Goal: Use online tool/utility

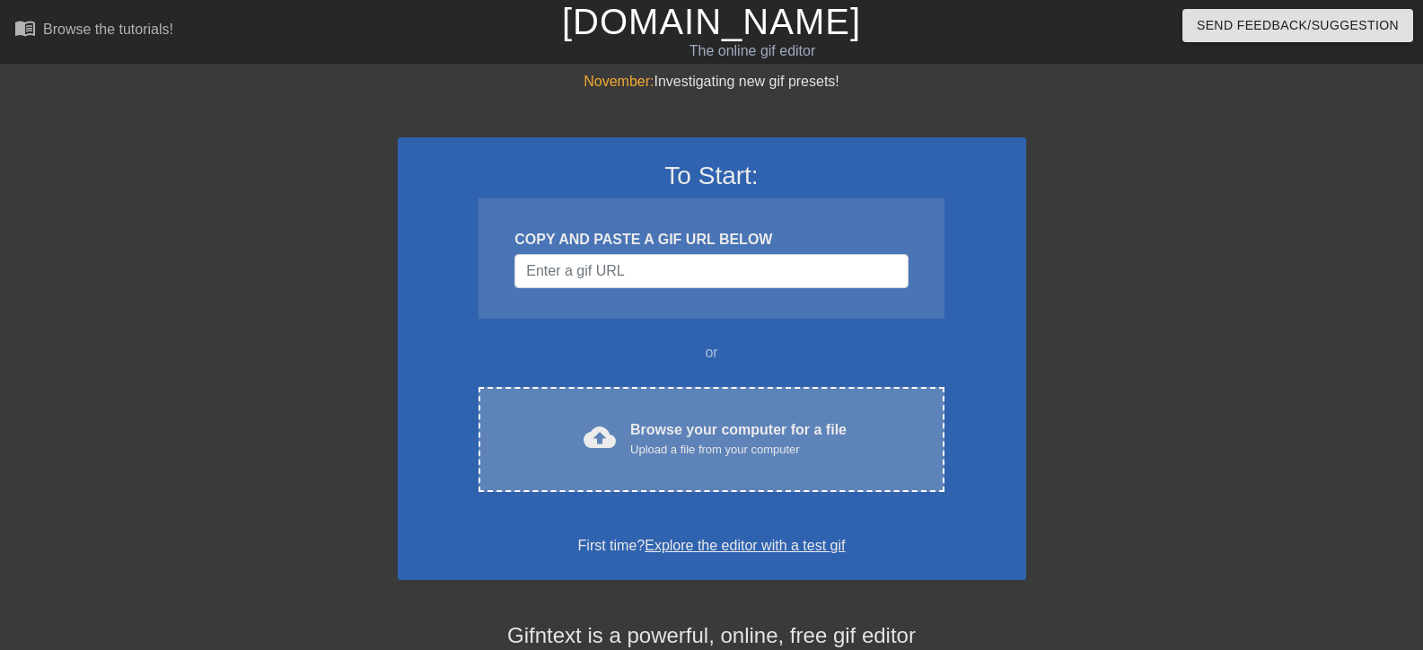
click at [743, 427] on div "Browse your computer for a file Upload a file from your computer" at bounding box center [738, 439] width 216 height 40
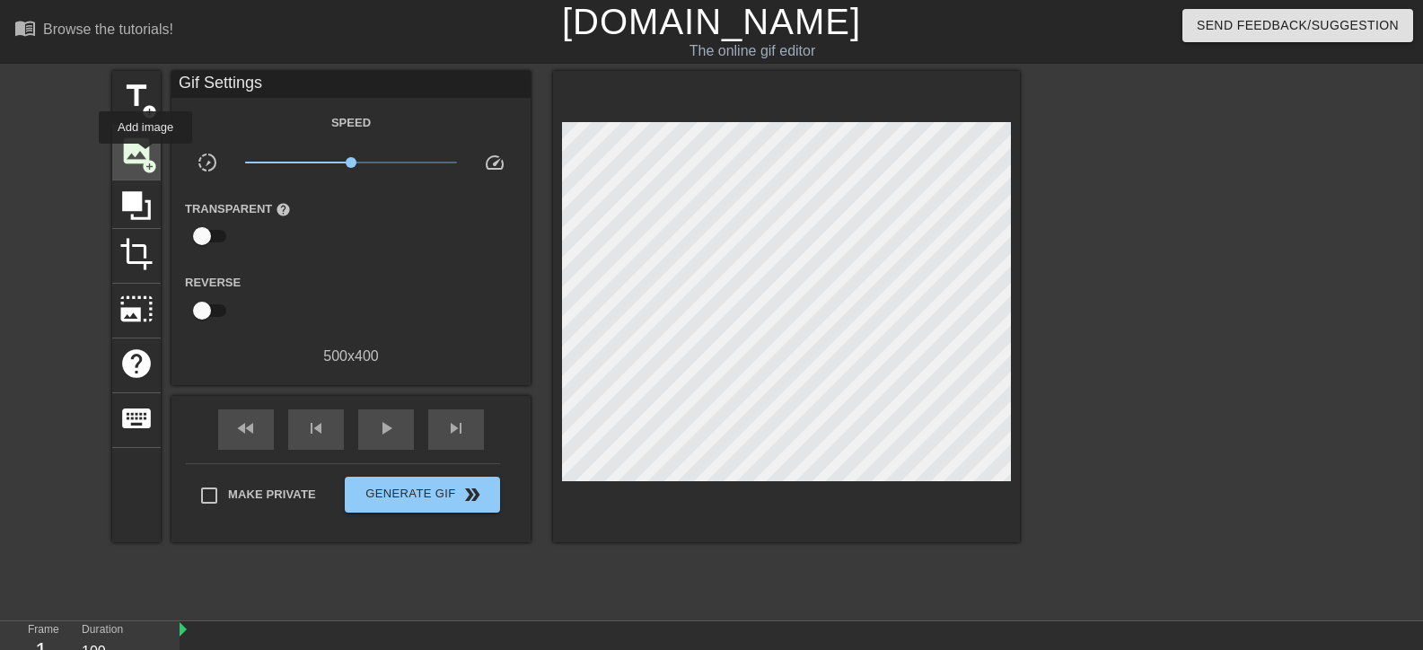
click at [145, 156] on span "image" at bounding box center [136, 151] width 34 height 34
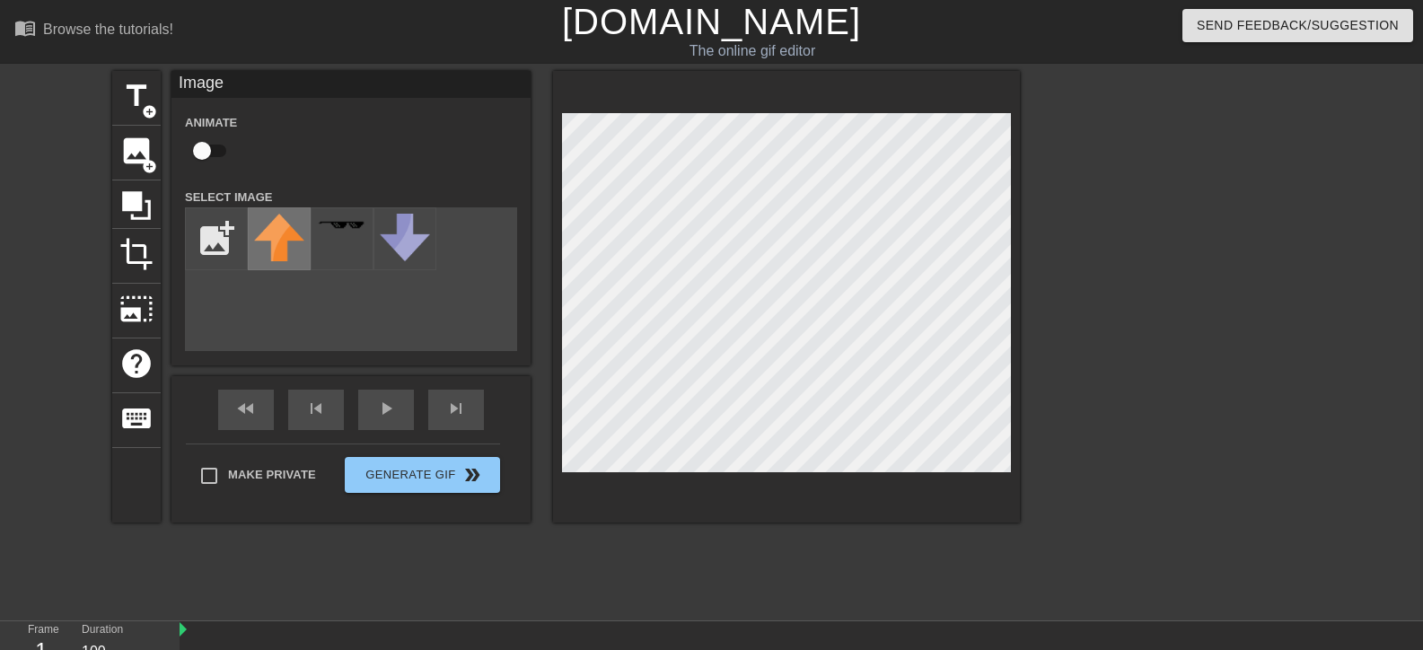
click at [281, 235] on img at bounding box center [279, 238] width 50 height 48
click at [215, 235] on input "file" at bounding box center [216, 238] width 61 height 61
type input "C:\fakepath\Logic.png"
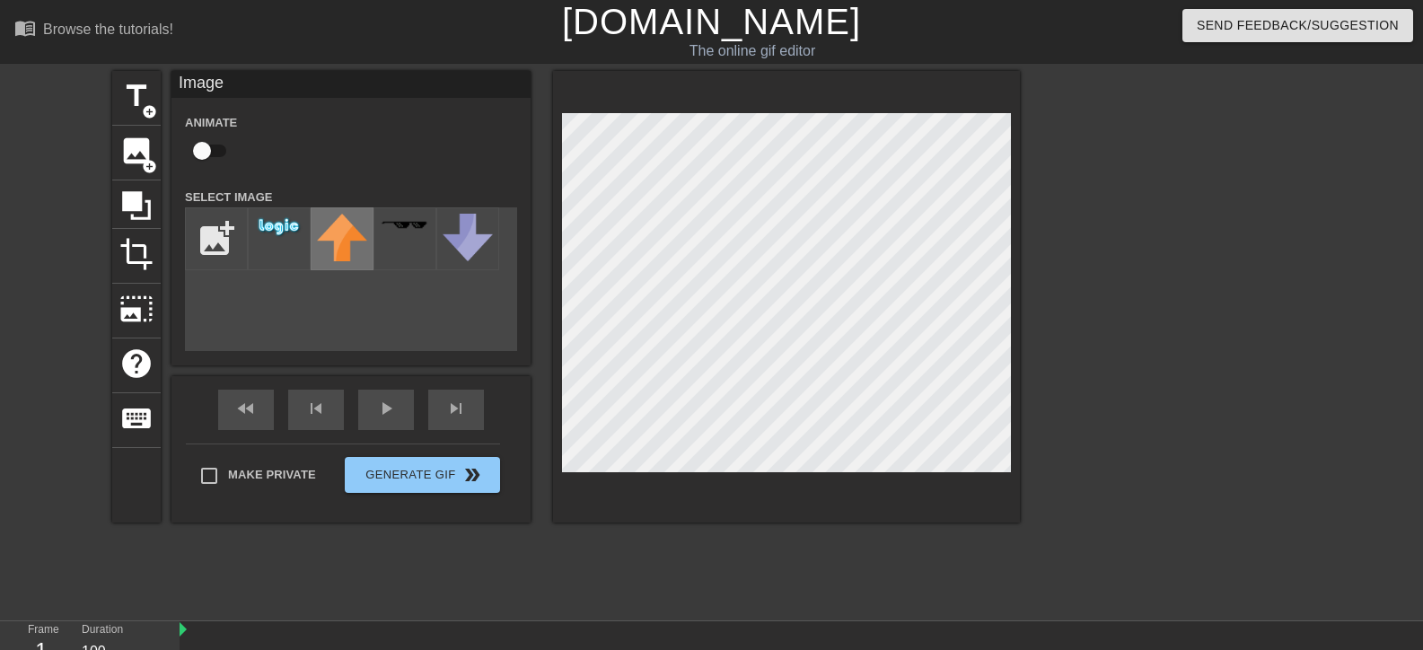
click at [341, 242] on img at bounding box center [342, 238] width 50 height 48
click at [271, 227] on img at bounding box center [279, 227] width 50 height 27
click at [287, 229] on img at bounding box center [279, 227] width 50 height 27
click at [408, 245] on div at bounding box center [404, 238] width 63 height 63
click at [351, 250] on img at bounding box center [342, 238] width 50 height 48
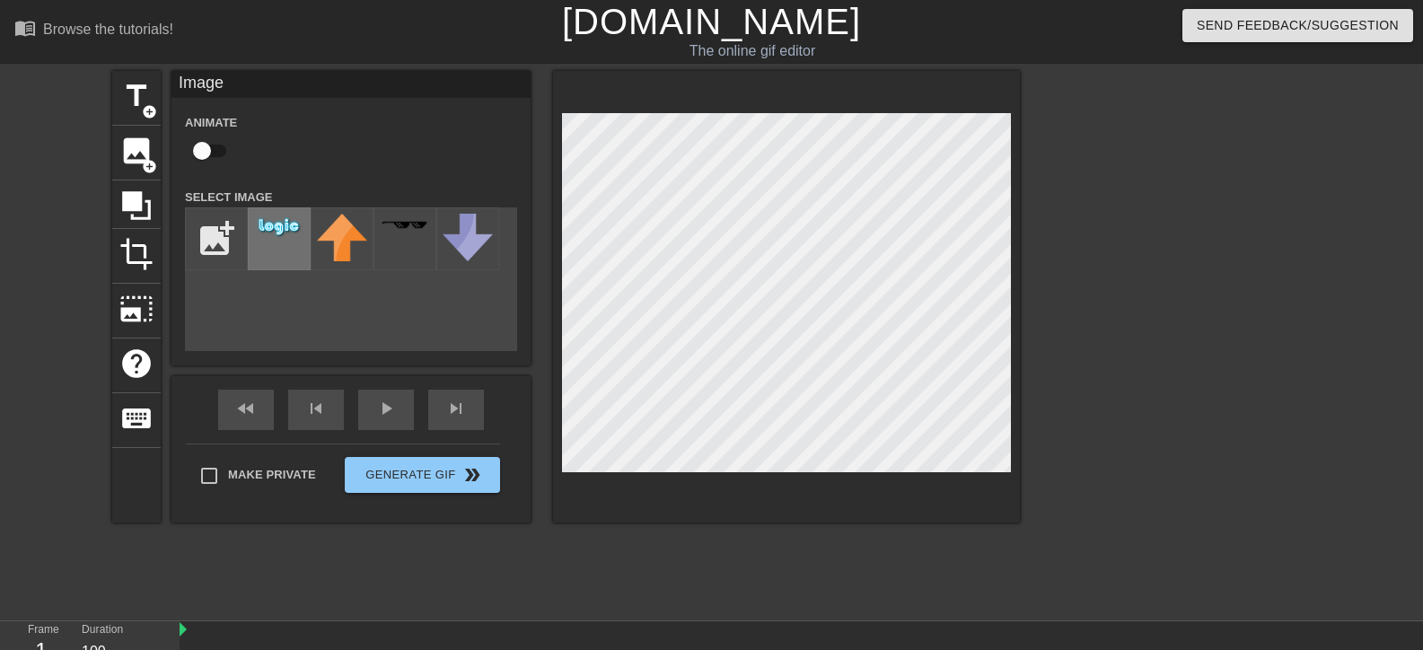
click at [283, 246] on div at bounding box center [279, 238] width 63 height 63
click at [403, 411] on div "play_arrow" at bounding box center [386, 410] width 56 height 40
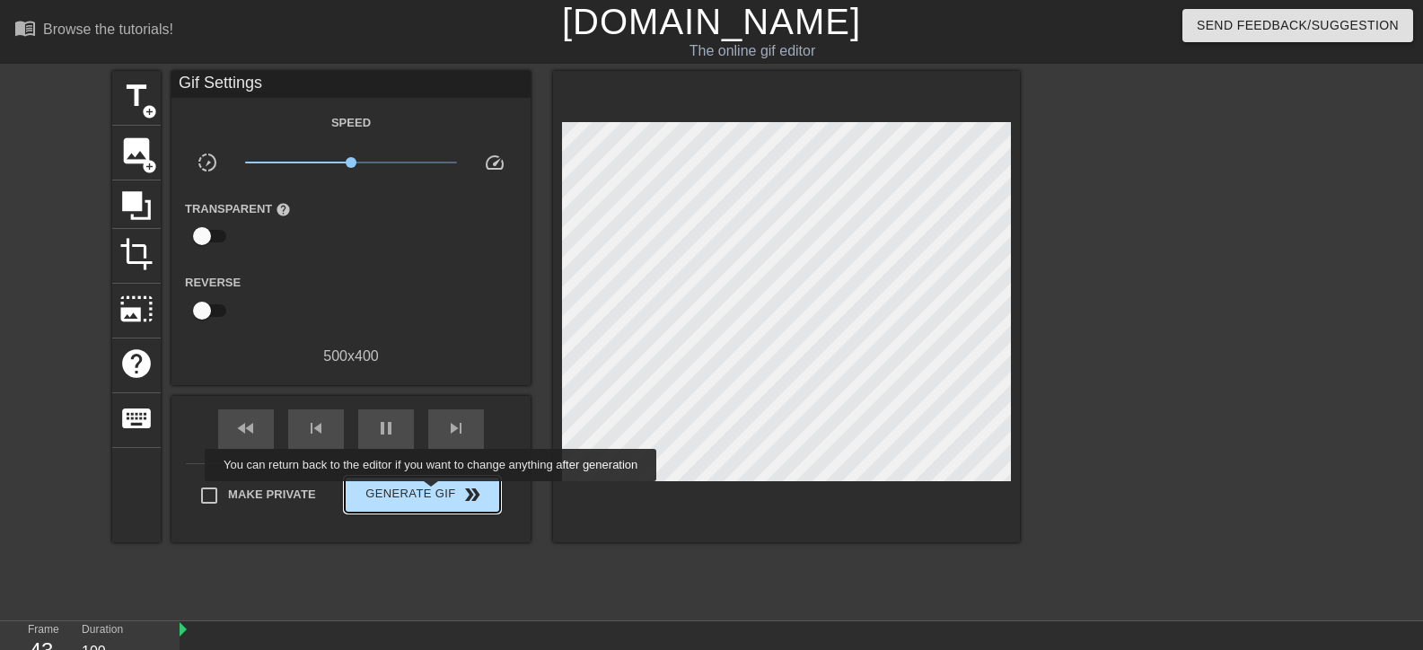
click at [431, 494] on span "Generate Gif double_arrow" at bounding box center [422, 495] width 141 height 22
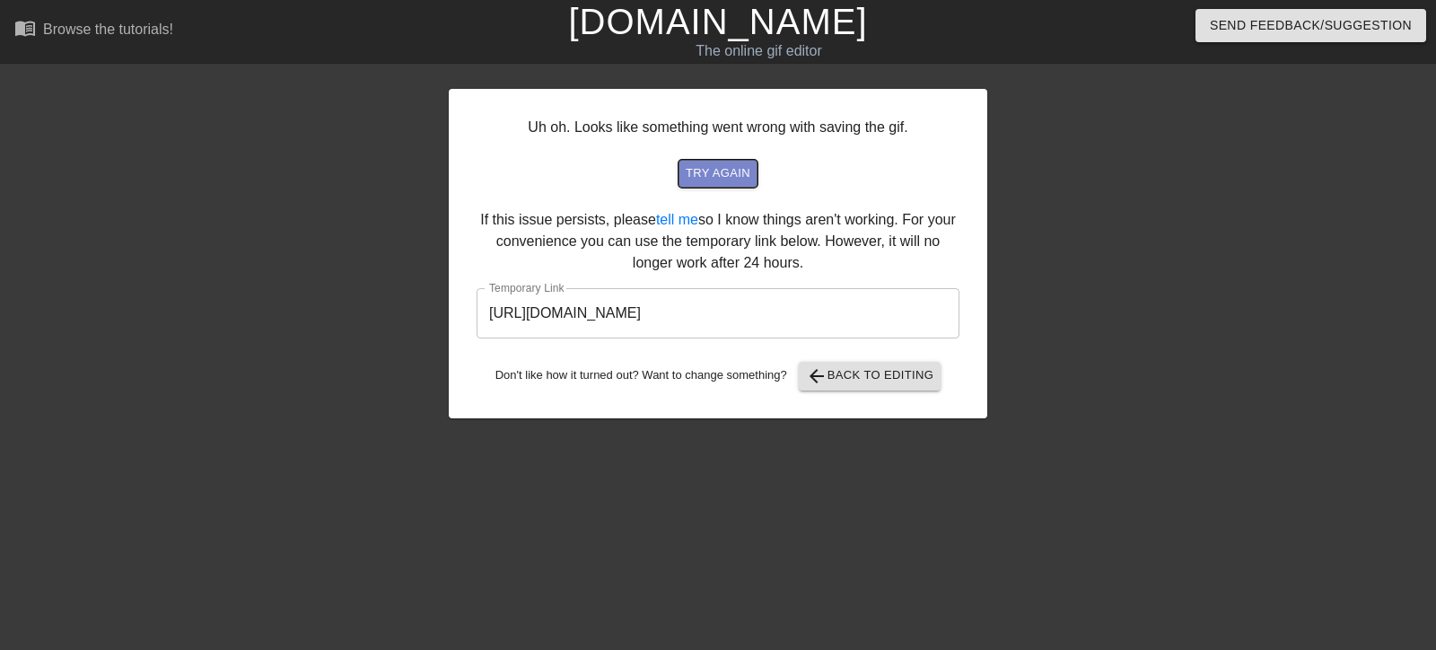
click at [707, 164] on span "try again" at bounding box center [718, 173] width 65 height 21
click at [910, 372] on span "arrow_back Back to Editing" at bounding box center [870, 376] width 128 height 22
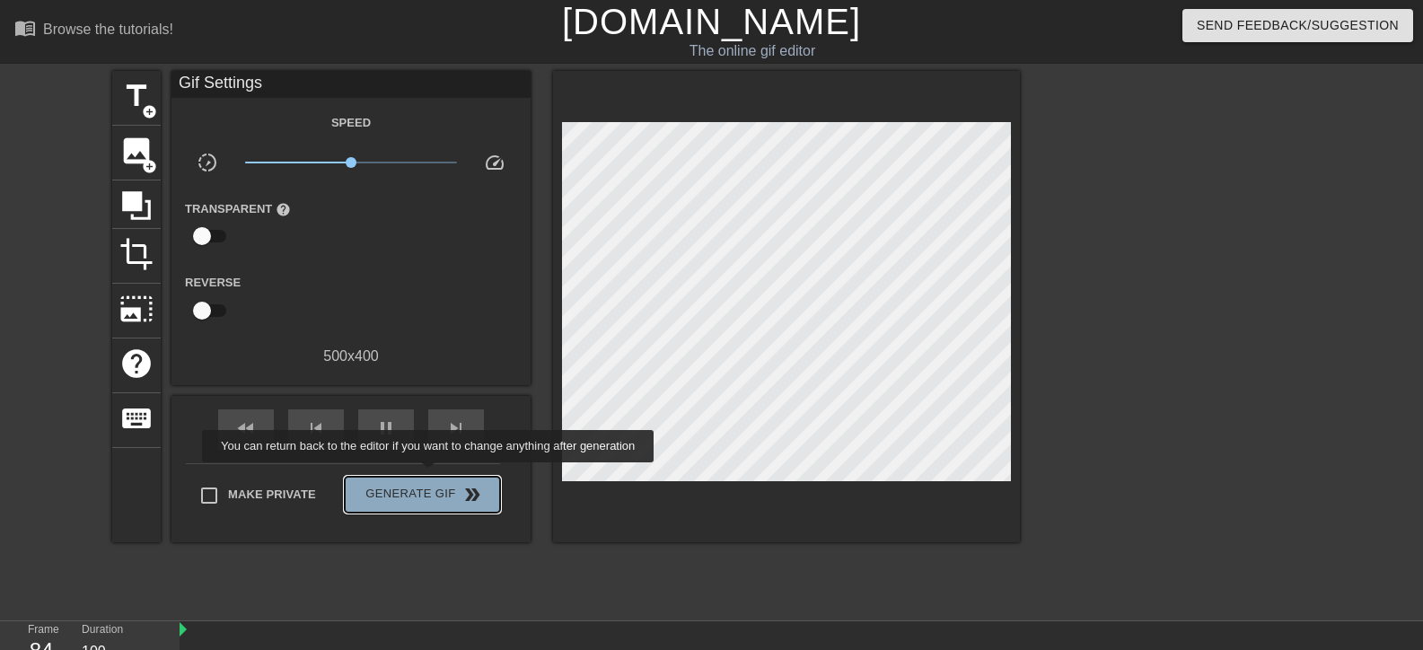
click at [430, 477] on button "Generate Gif double_arrow" at bounding box center [422, 495] width 155 height 36
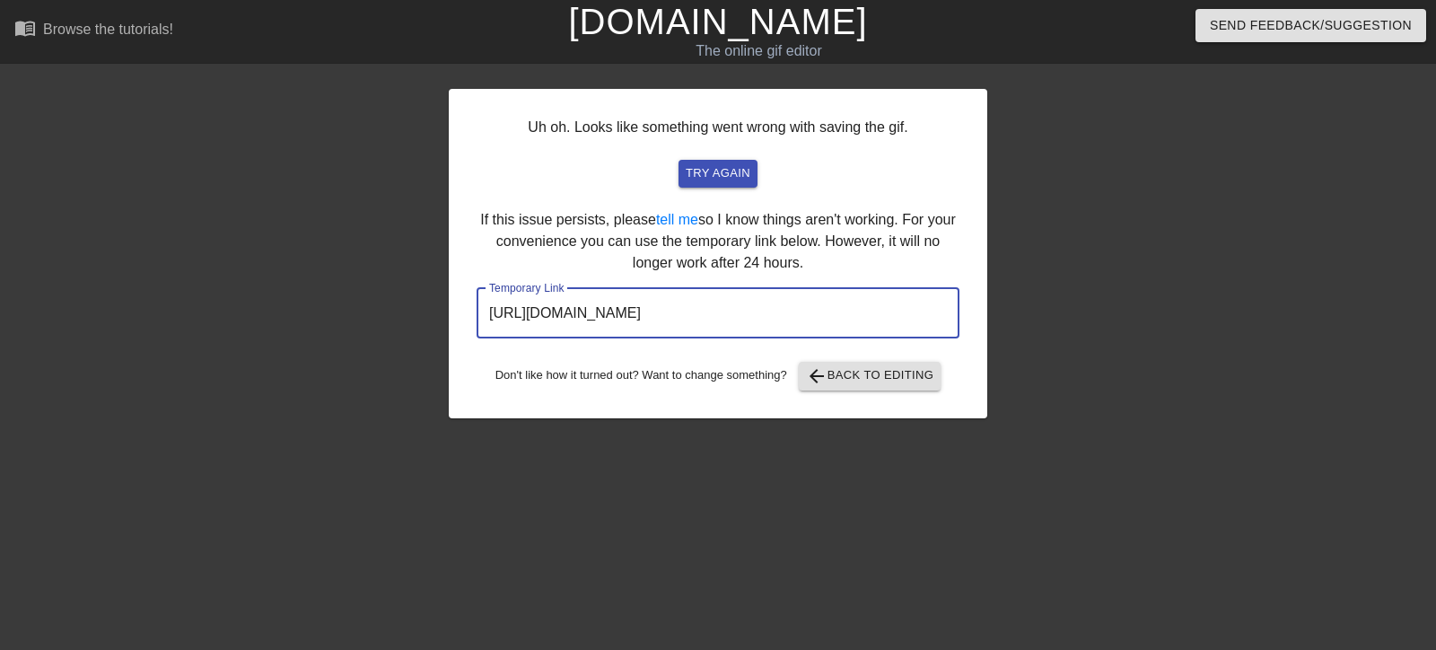
click at [819, 314] on input "[URL][DOMAIN_NAME]" at bounding box center [718, 313] width 483 height 50
click at [853, 316] on input "[URL][DOMAIN_NAME]" at bounding box center [718, 313] width 483 height 50
click at [858, 314] on input "[URL][DOMAIN_NAME]" at bounding box center [718, 313] width 483 height 50
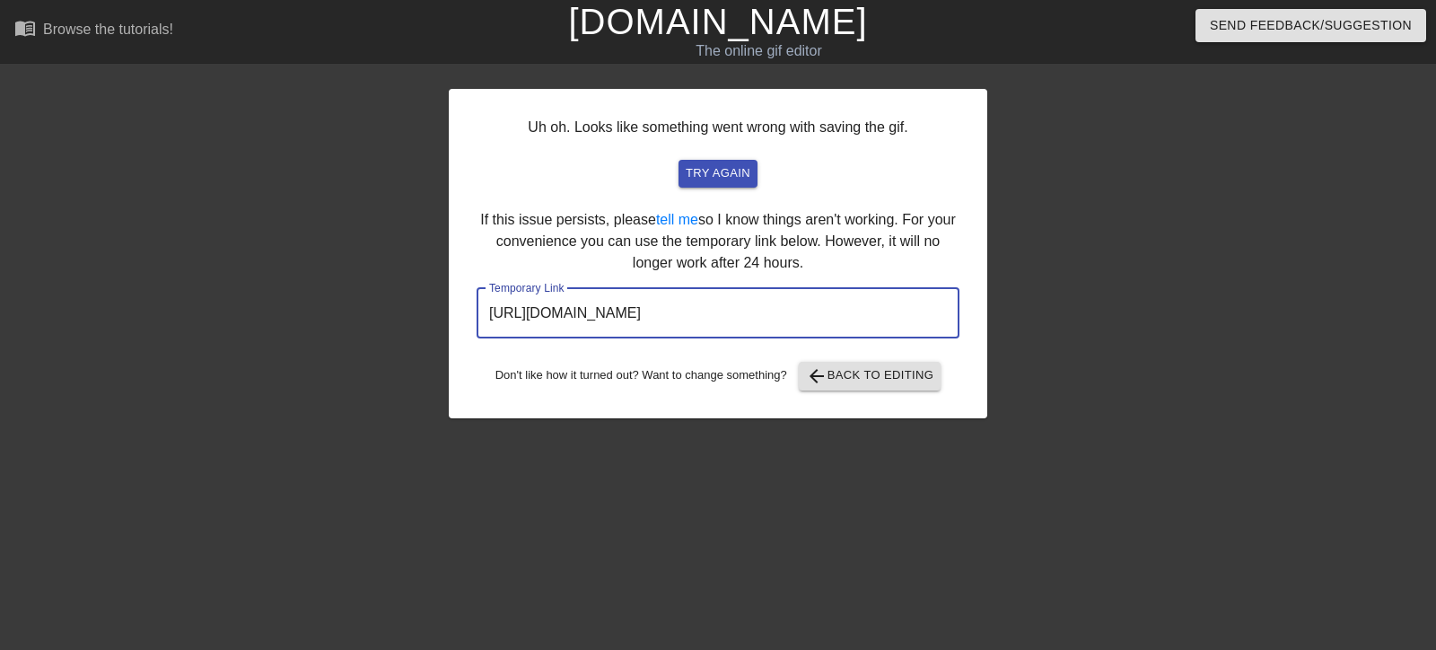
click at [858, 314] on input "[URL][DOMAIN_NAME]" at bounding box center [718, 313] width 483 height 50
